Goal: Task Accomplishment & Management: Use online tool/utility

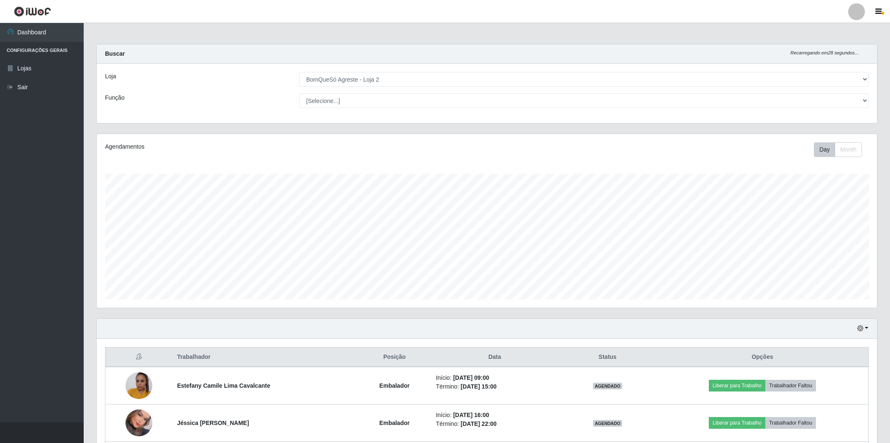
select select "214"
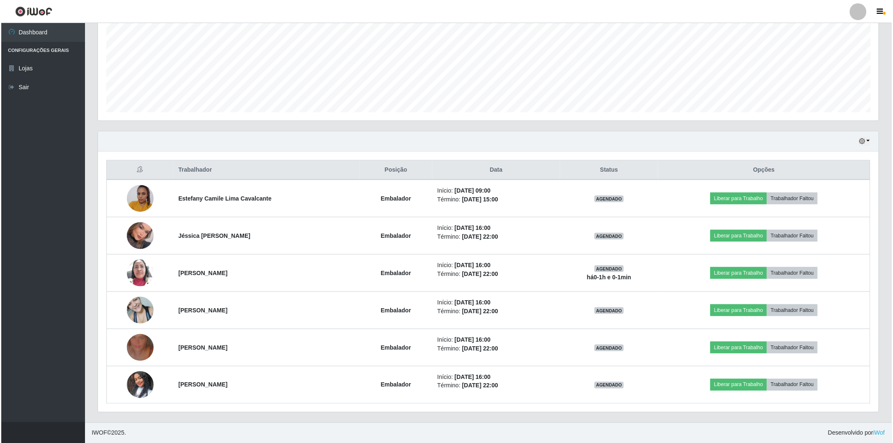
scroll to position [173, 781]
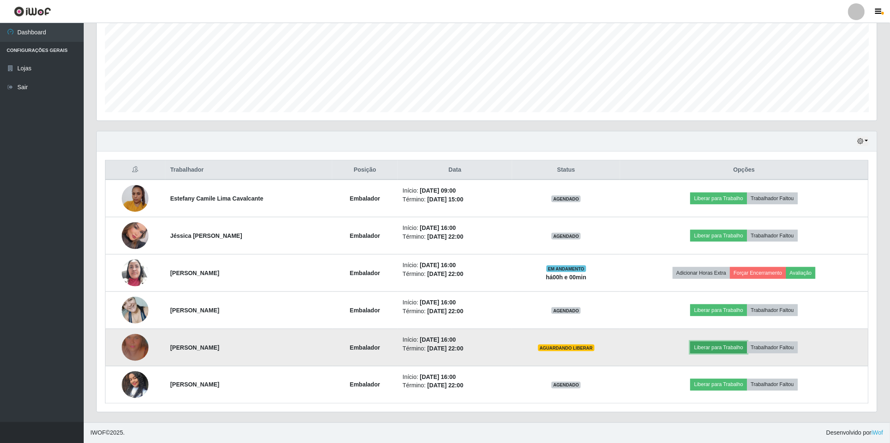
click at [709, 344] on button "Liberar para Trabalho" at bounding box center [719, 348] width 57 height 12
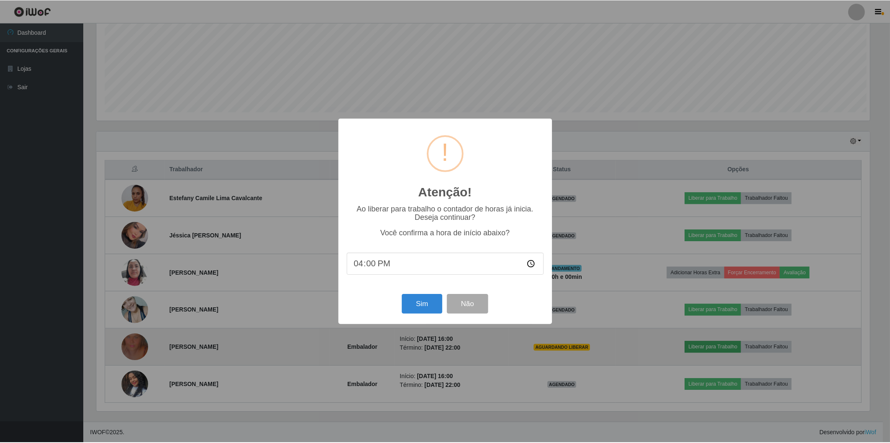
scroll to position [173, 776]
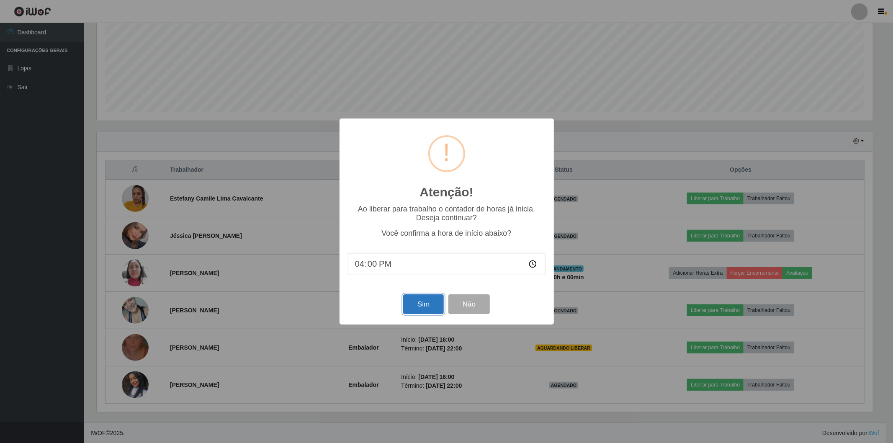
click at [435, 300] on button "Sim" at bounding box center [423, 304] width 41 height 20
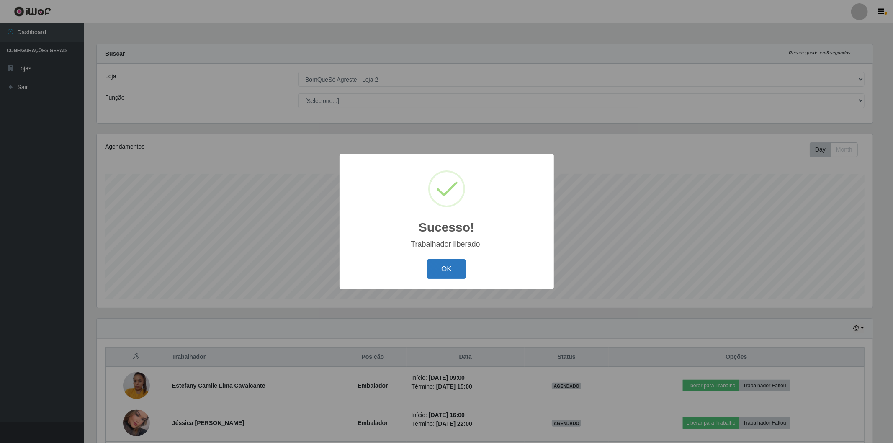
click at [458, 269] on button "OK" at bounding box center [446, 269] width 39 height 20
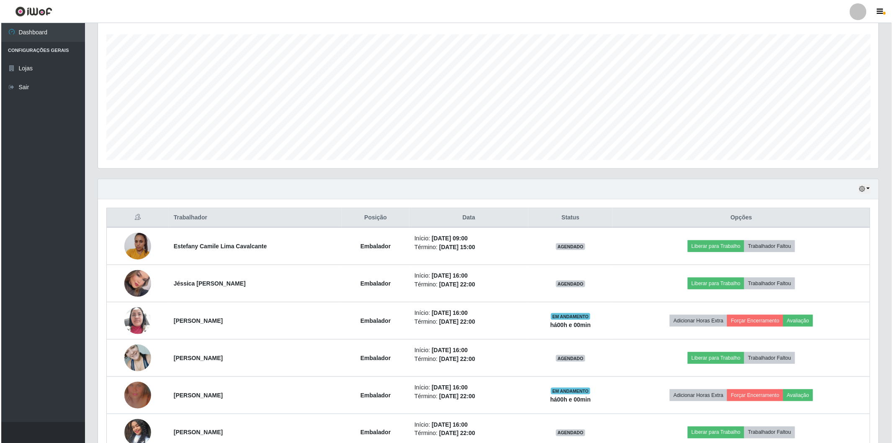
scroll to position [187, 0]
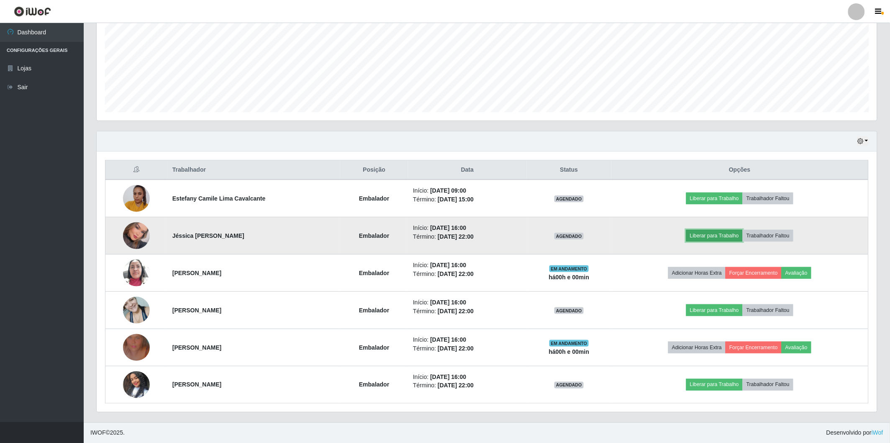
click at [692, 235] on button "Liberar para Trabalho" at bounding box center [715, 236] width 57 height 12
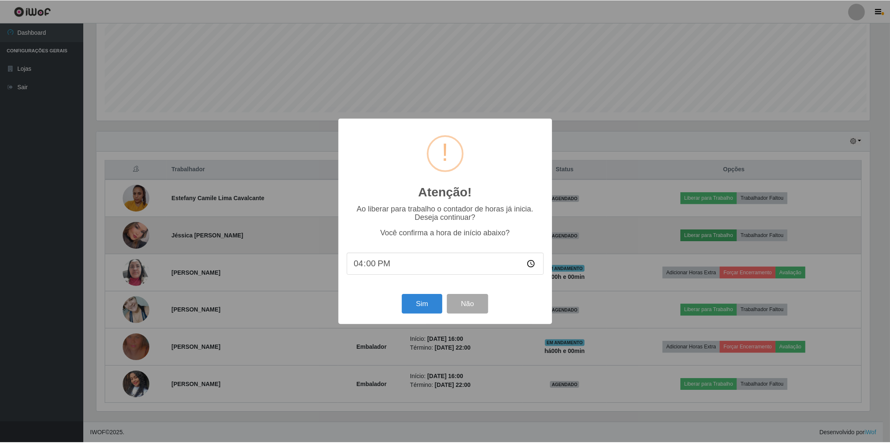
scroll to position [173, 776]
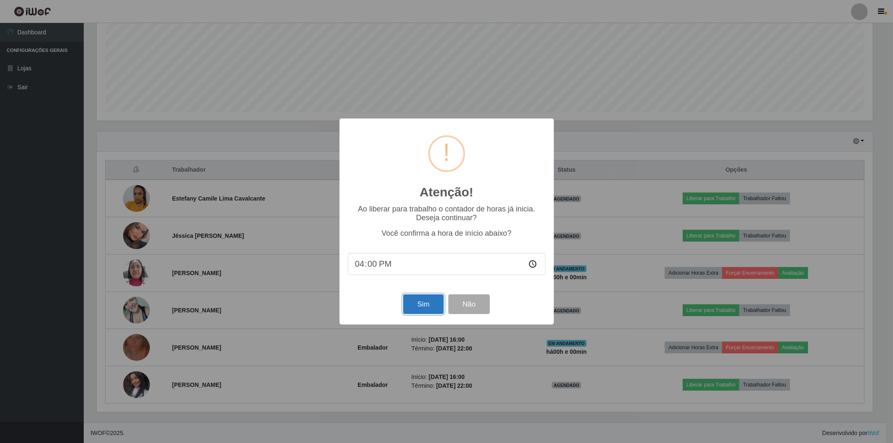
click at [426, 306] on button "Sim" at bounding box center [423, 304] width 41 height 20
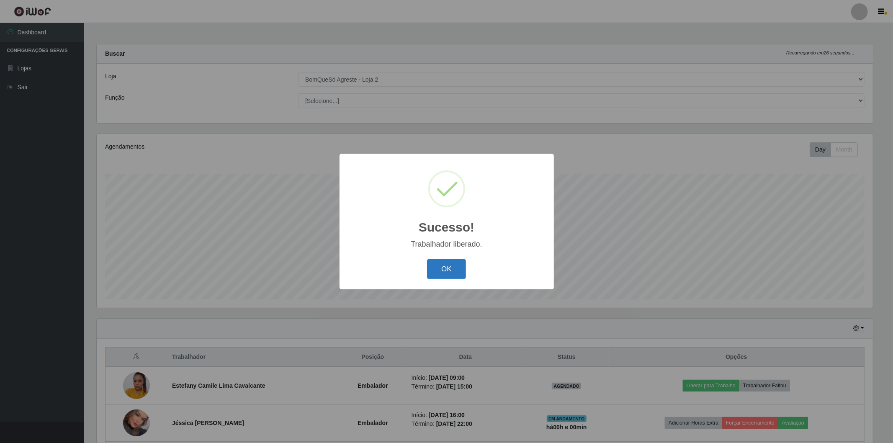
click at [437, 273] on button "OK" at bounding box center [446, 269] width 39 height 20
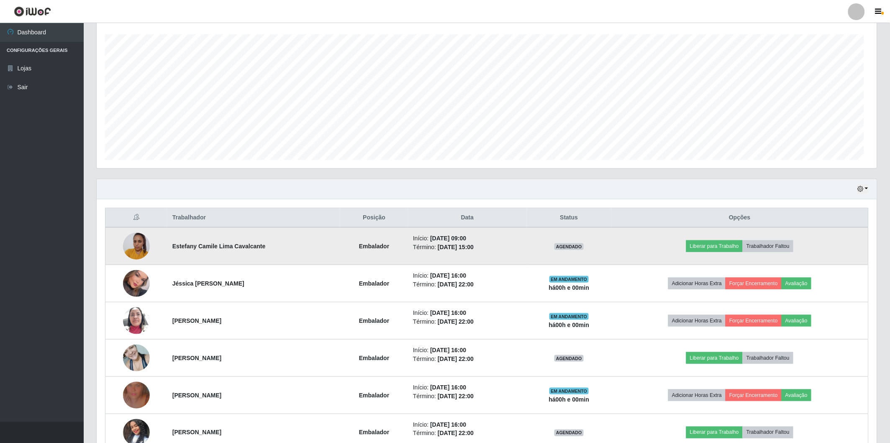
scroll to position [173, 781]
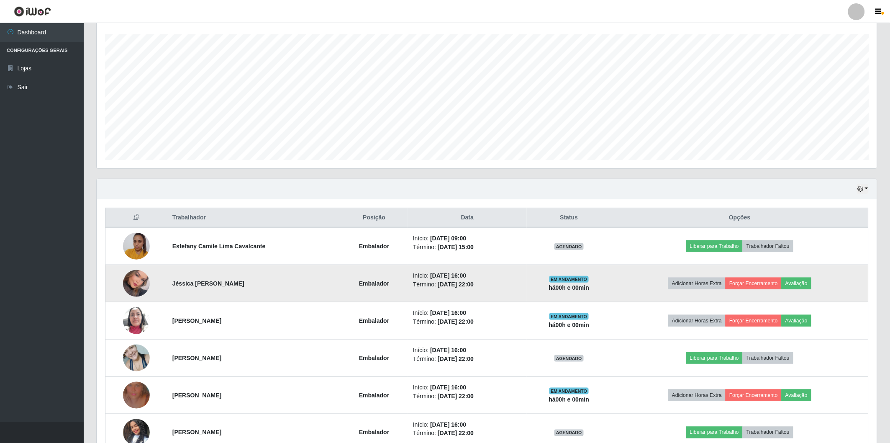
click at [131, 284] on img at bounding box center [136, 284] width 27 height 38
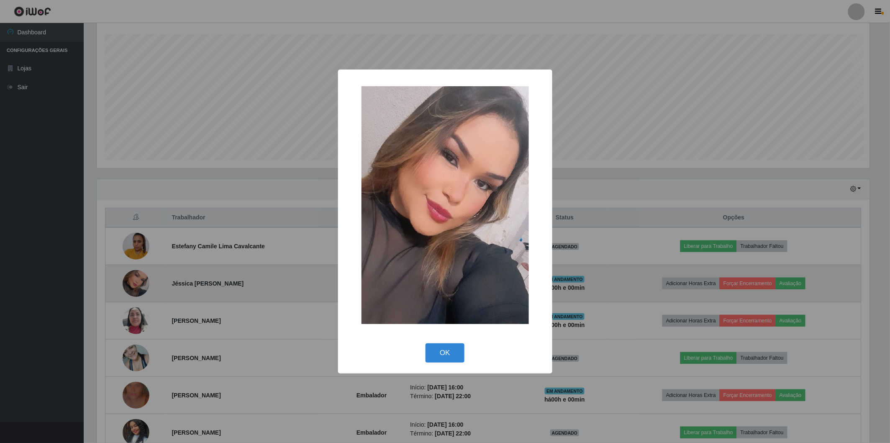
scroll to position [173, 776]
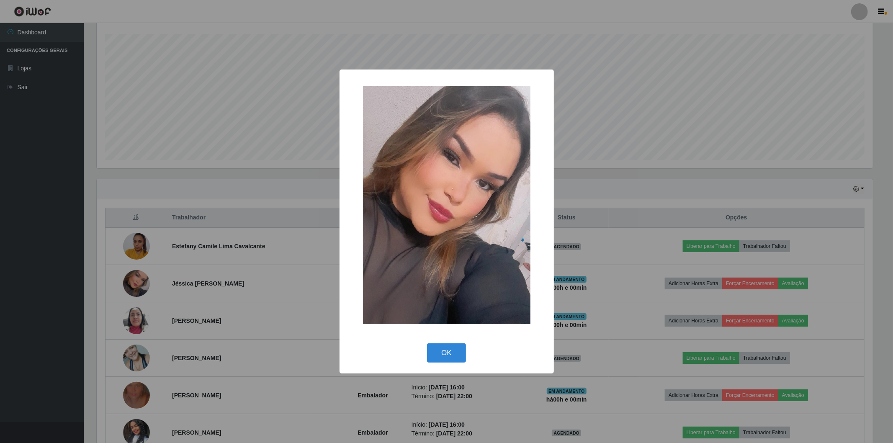
click at [413, 203] on img at bounding box center [446, 205] width 167 height 238
click at [3, 224] on div "× OK Cancel" at bounding box center [446, 221] width 893 height 443
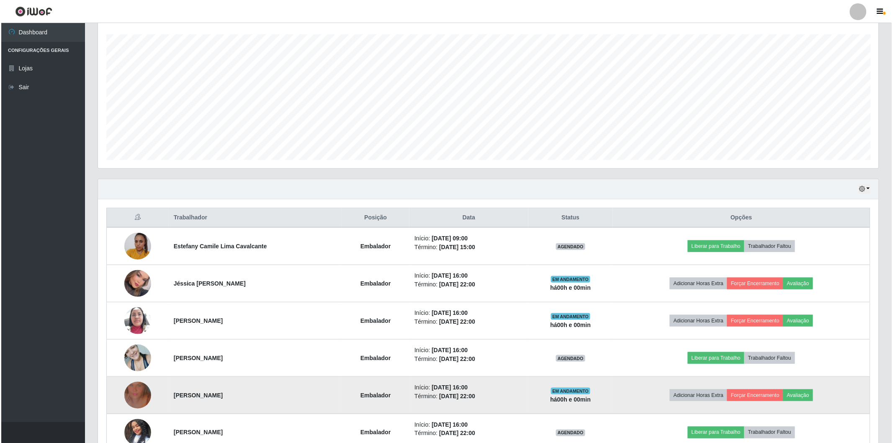
scroll to position [187, 0]
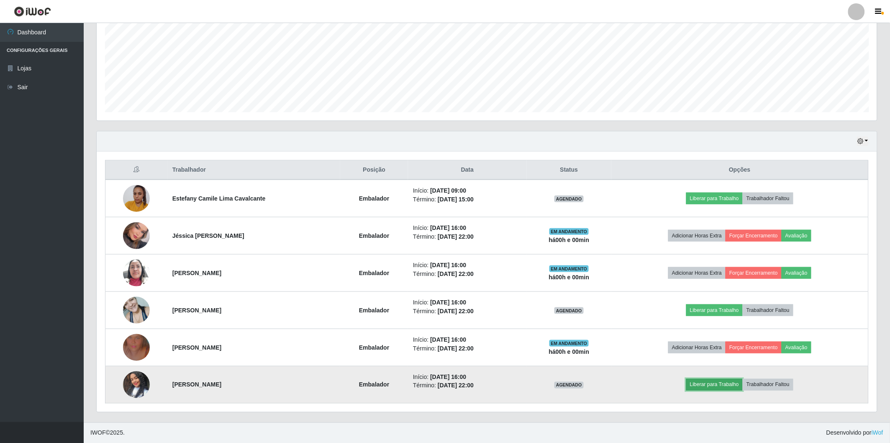
click at [705, 387] on button "Liberar para Trabalho" at bounding box center [715, 385] width 57 height 12
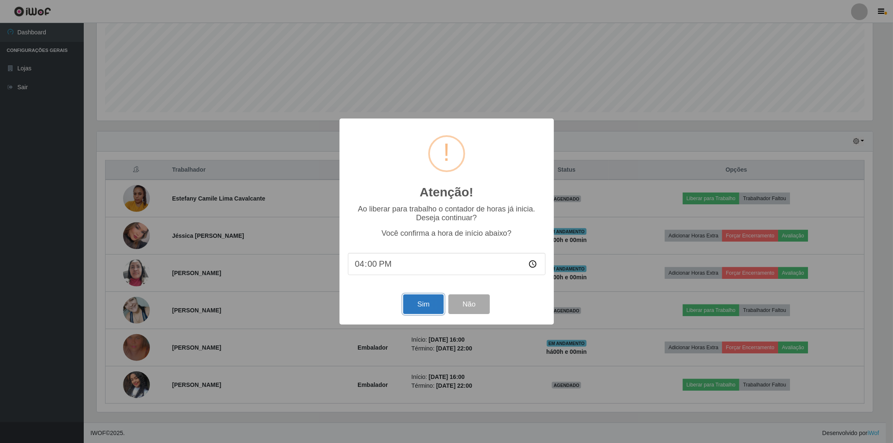
click at [417, 311] on button "Sim" at bounding box center [423, 304] width 41 height 20
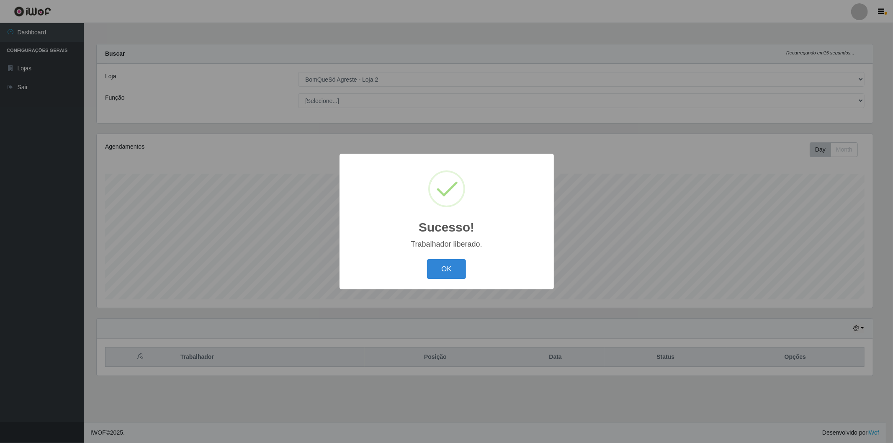
scroll to position [0, 0]
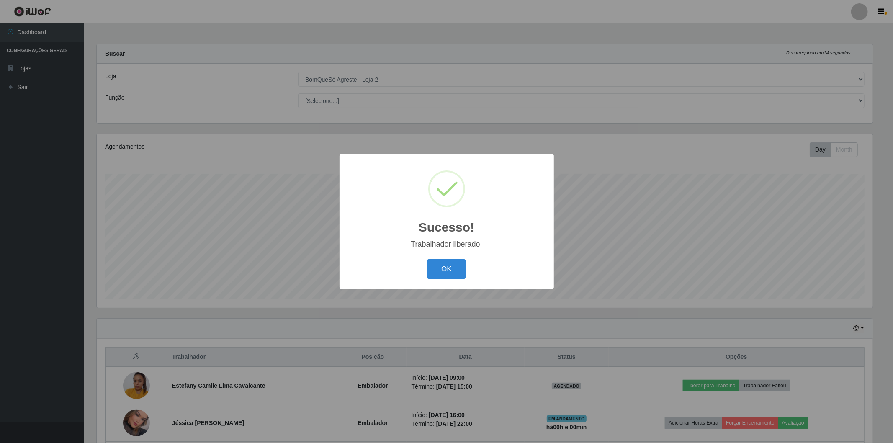
drag, startPoint x: 443, startPoint y: 272, endPoint x: 459, endPoint y: 281, distance: 18.4
click at [459, 281] on div "Sucesso! × Trabalhador liberado. OK Cancel" at bounding box center [447, 222] width 214 height 136
click at [452, 271] on button "OK" at bounding box center [446, 269] width 39 height 20
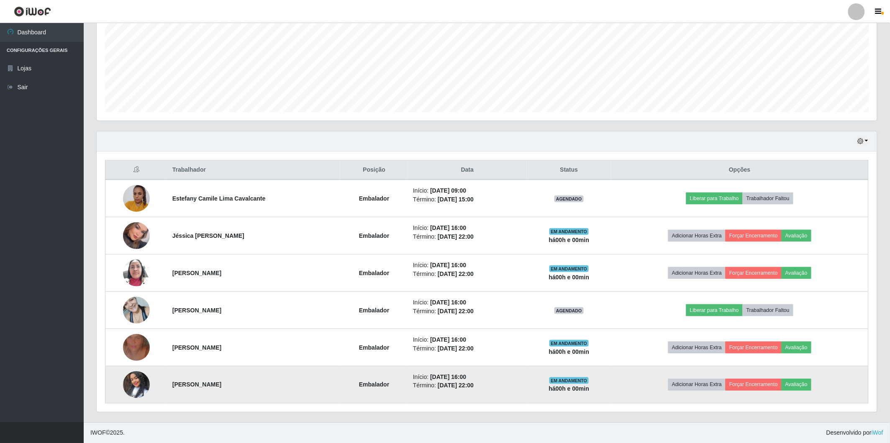
click at [129, 382] on img at bounding box center [136, 385] width 27 height 48
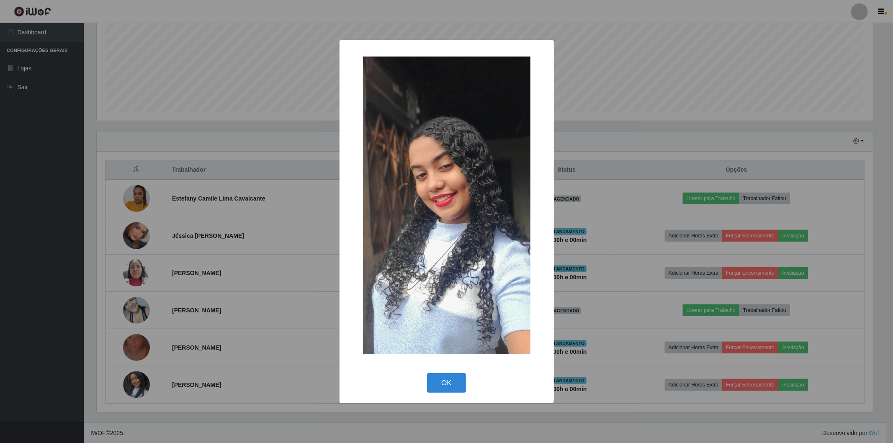
click at [0, 214] on div "× OK Cancel" at bounding box center [446, 221] width 893 height 443
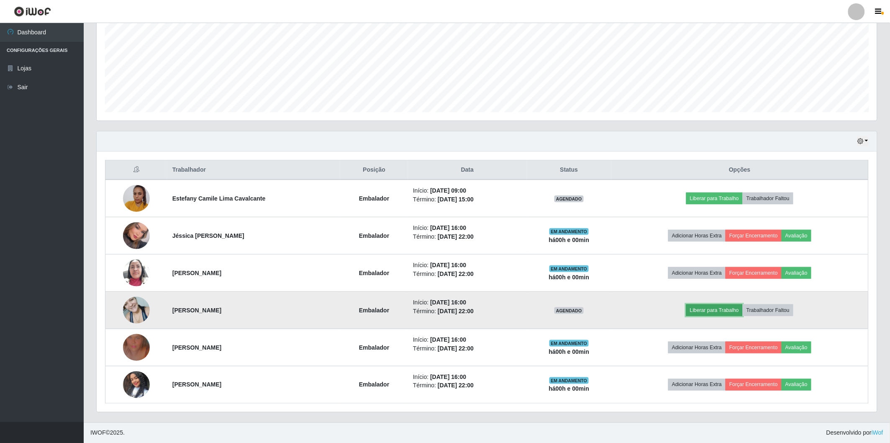
click at [730, 309] on button "Liberar para Trabalho" at bounding box center [715, 310] width 57 height 12
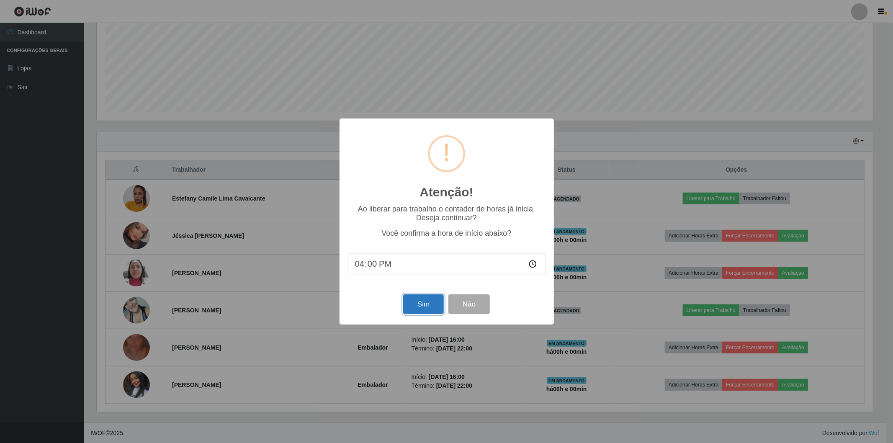
click at [422, 298] on button "Sim" at bounding box center [423, 304] width 41 height 20
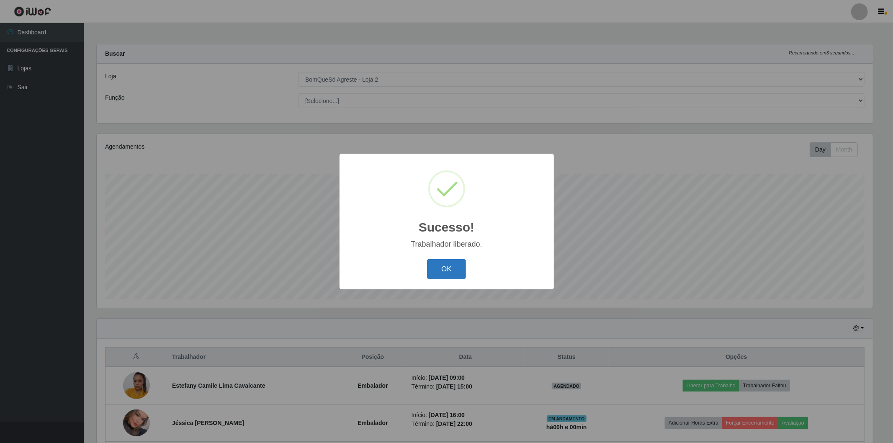
click at [459, 264] on button "OK" at bounding box center [446, 269] width 39 height 20
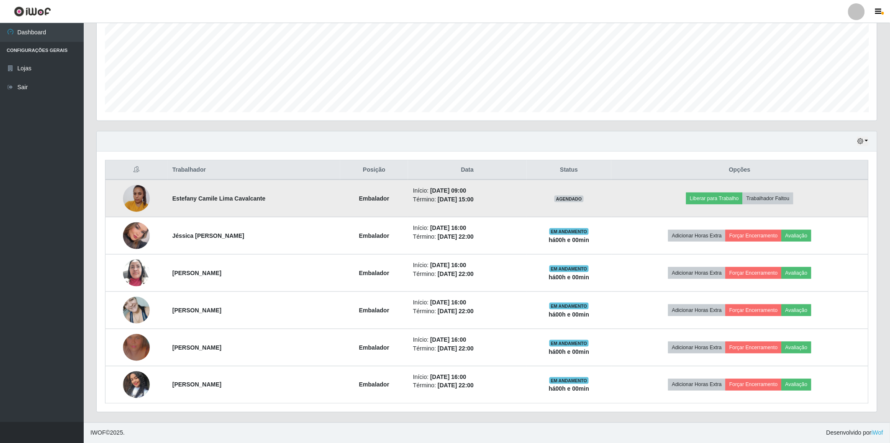
click at [142, 190] on img at bounding box center [136, 198] width 27 height 36
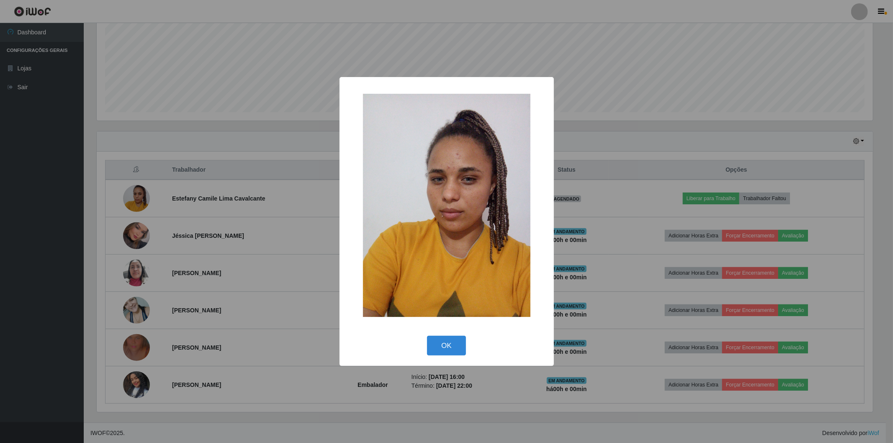
click at [3, 167] on div "× OK Cancel" at bounding box center [446, 221] width 893 height 443
